Goal: Task Accomplishment & Management: Manage account settings

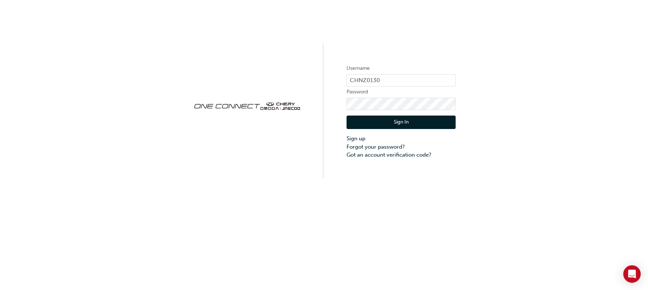
click at [424, 121] on button "Sign In" at bounding box center [400, 123] width 109 height 14
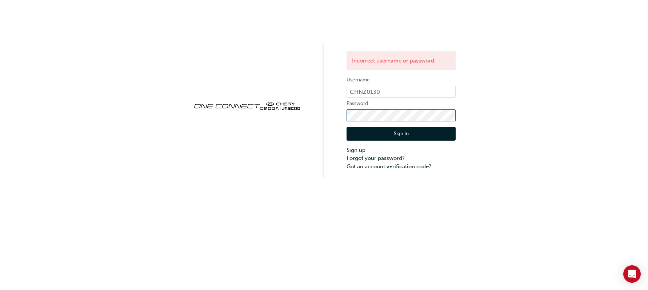
click button "Sign In" at bounding box center [400, 134] width 109 height 14
click at [507, 67] on div "Incorrect username or password. Username CHNZ0130 Password Sign In Sign up Forg…" at bounding box center [324, 89] width 648 height 178
click at [548, 90] on div "Incorrect username or password. Username CHNZ0130 Password Sign In Sign up Forg…" at bounding box center [324, 89] width 648 height 178
click at [332, 21] on div "Incorrect username or password. Username CHNZ0130 Password Sign In Sign up Forg…" at bounding box center [324, 89] width 648 height 178
click at [388, 128] on button "Sign In" at bounding box center [400, 134] width 109 height 14
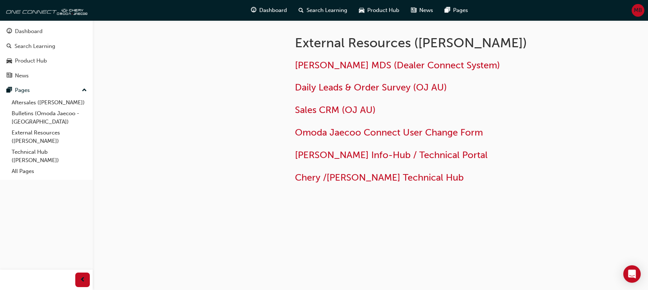
click at [253, 60] on div at bounding box center [217, 118] width 131 height 197
drag, startPoint x: 515, startPoint y: 7, endPoint x: 252, endPoint y: 74, distance: 271.2
click at [249, 80] on div at bounding box center [217, 118] width 131 height 197
